Goal: Task Accomplishment & Management: Complete application form

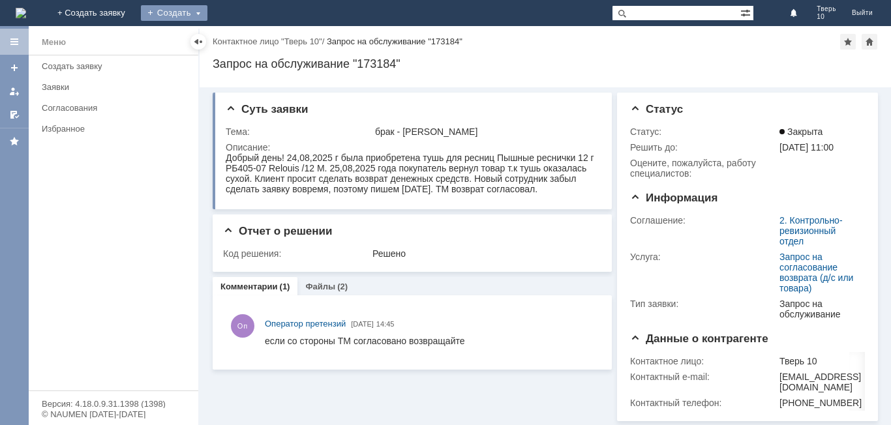
click at [207, 7] on div "Создать" at bounding box center [174, 13] width 66 height 16
click at [235, 39] on link "Заявка" at bounding box center [192, 39] width 99 height 16
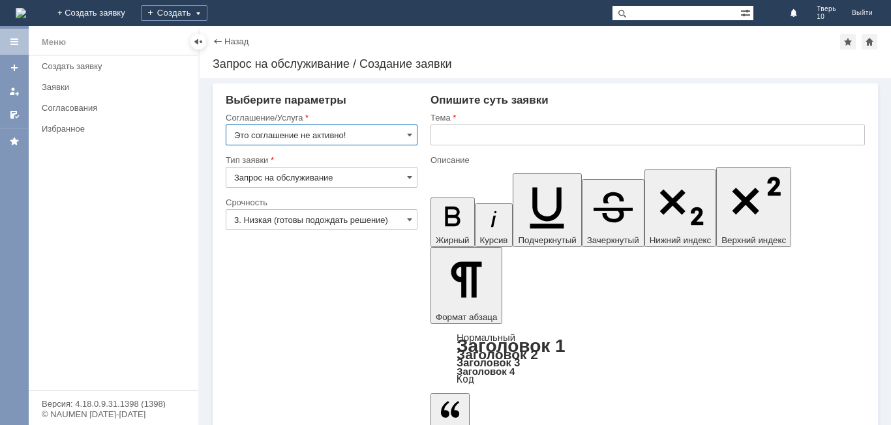
click at [404, 130] on input "Это соглашение не активно!" at bounding box center [322, 135] width 192 height 21
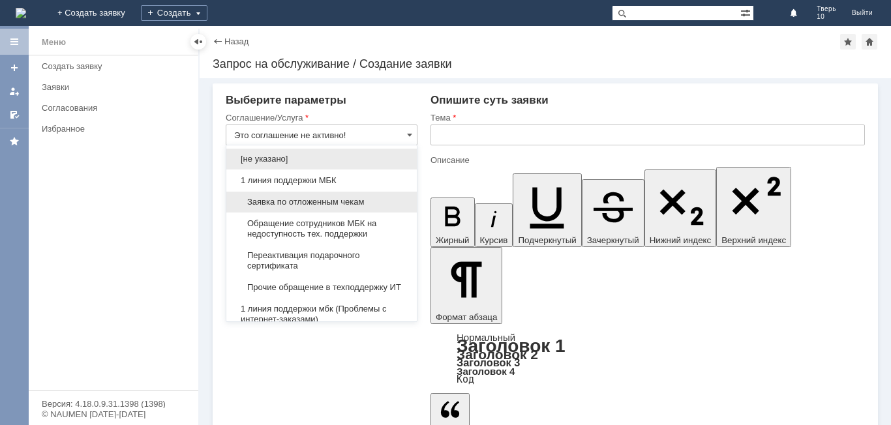
click at [301, 201] on span "Заявка по отложенным чекам" at bounding box center [321, 202] width 175 height 10
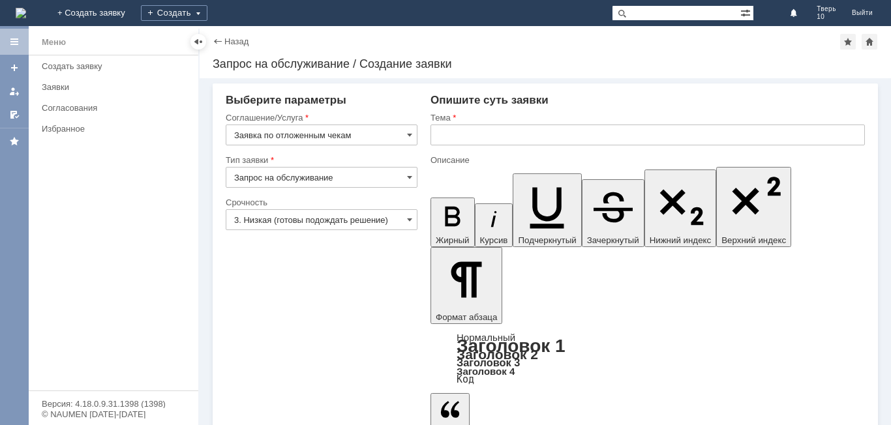
type input "Заявка по отложенным чекам"
click at [453, 141] on input "text" at bounding box center [647, 135] width 434 height 21
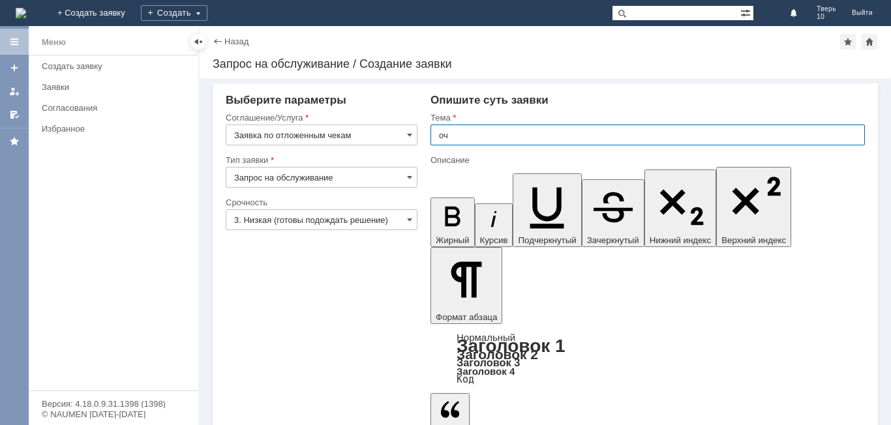
type input "оч"
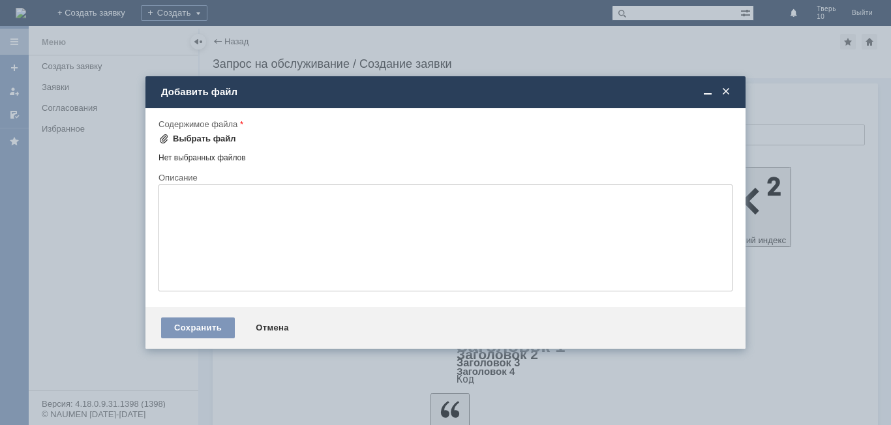
click at [198, 137] on div "Выбрать файл" at bounding box center [204, 139] width 63 height 10
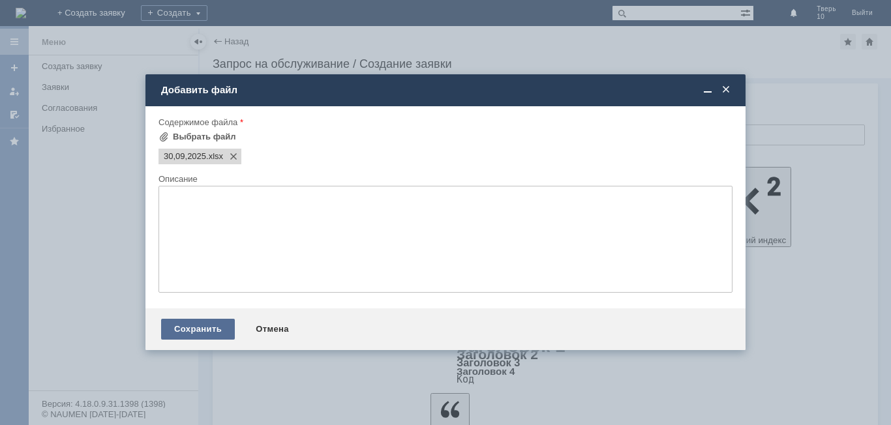
click at [180, 325] on div "Сохранить" at bounding box center [198, 329] width 74 height 21
